Goal: Task Accomplishment & Management: Manage account settings

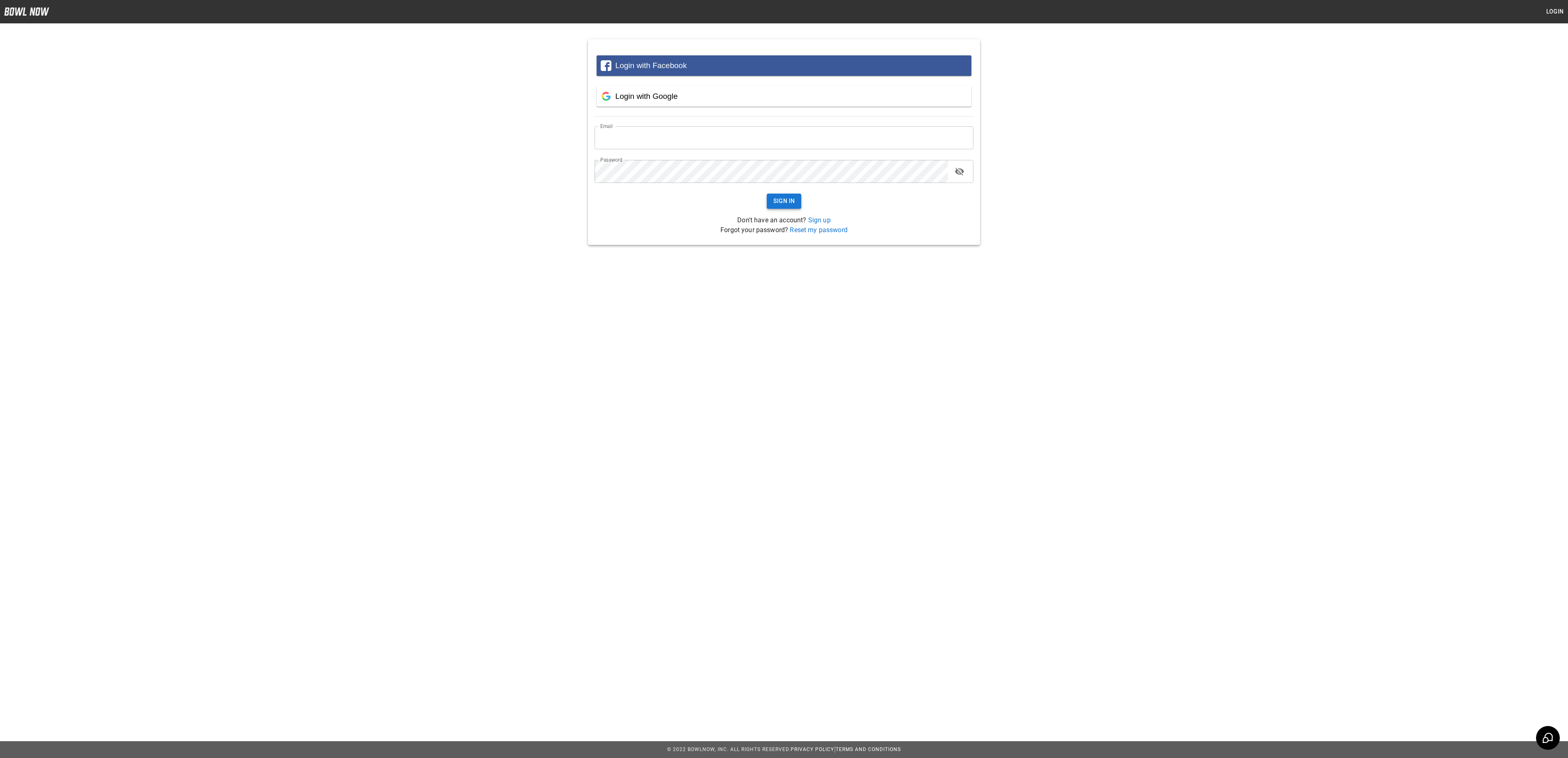
type input "**********"
click at [791, 201] on button "Sign In" at bounding box center [784, 201] width 35 height 15
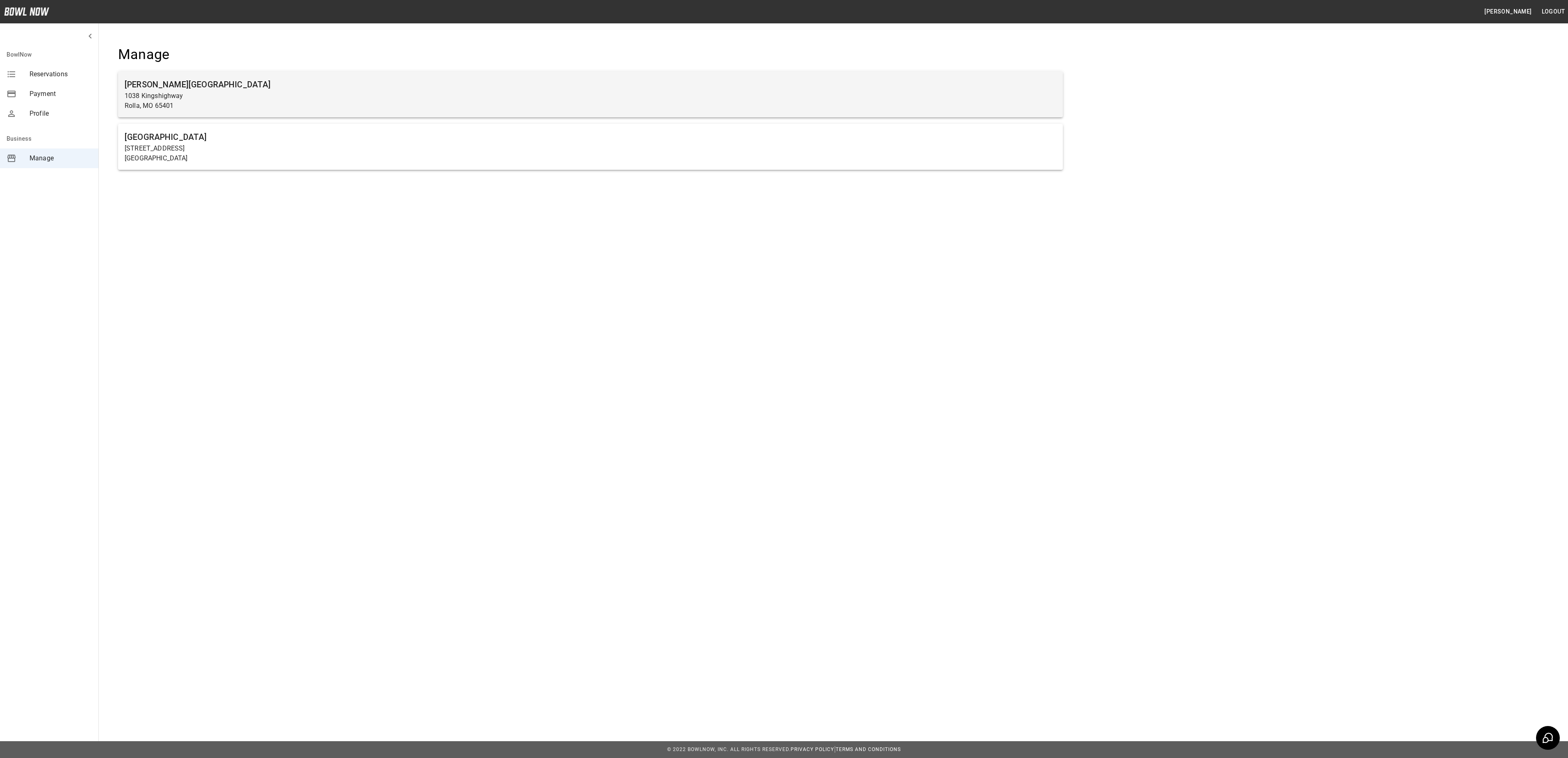
click at [589, 99] on p "1038 Kingshighway" at bounding box center [590, 96] width 932 height 10
